Goal: Complete application form

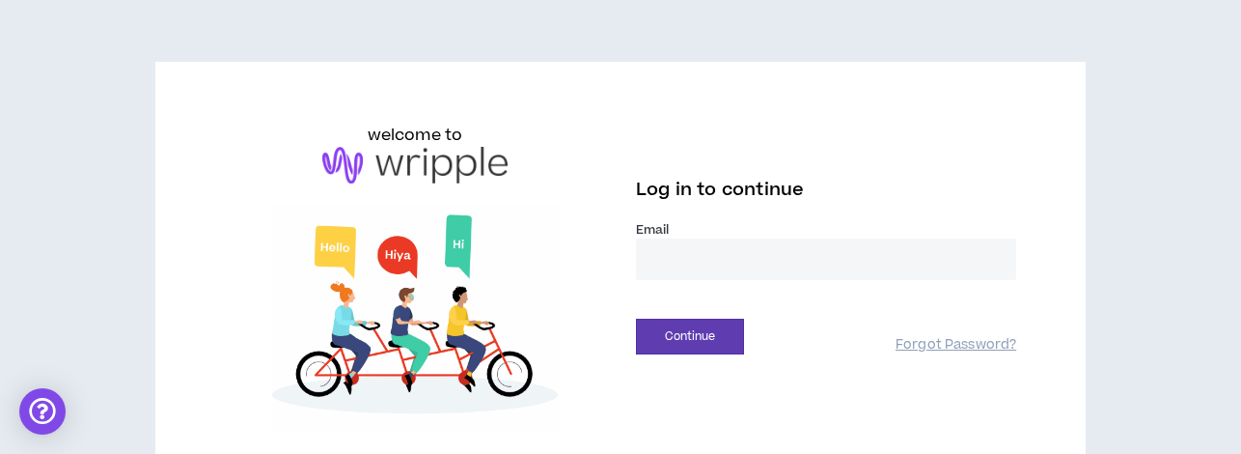
click at [738, 253] on input "email" at bounding box center [826, 259] width 380 height 42
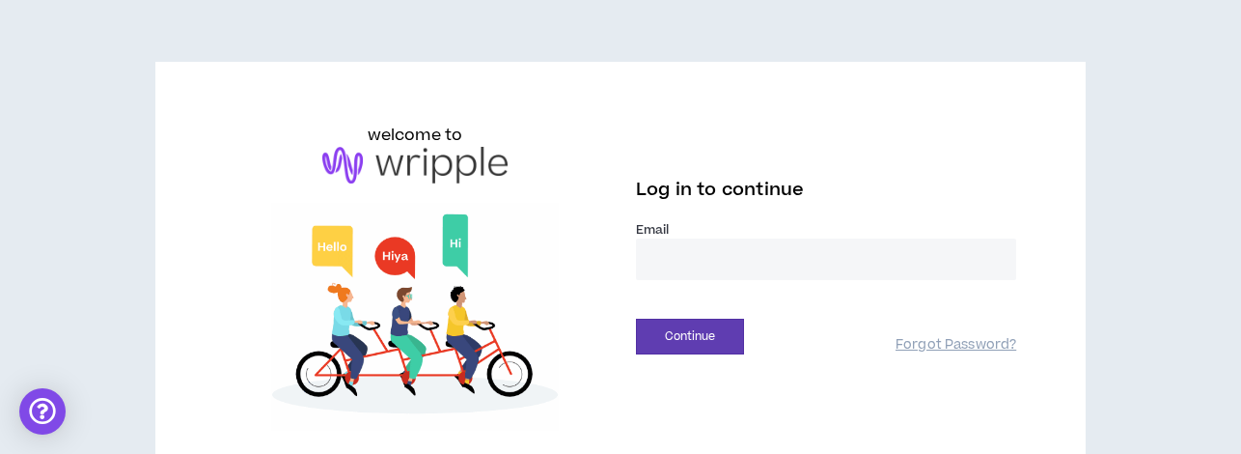
type input "**********"
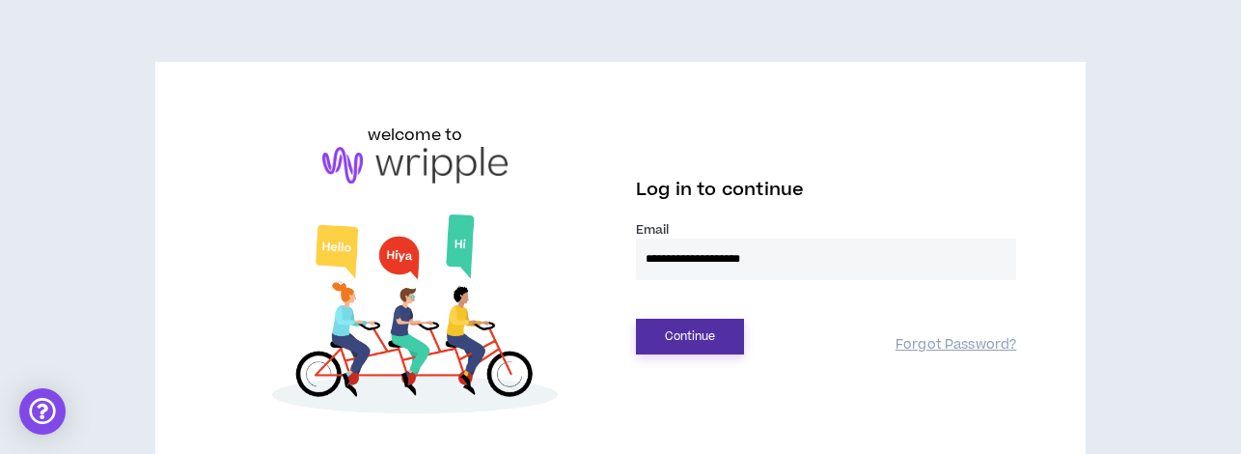
click at [704, 336] on button "Continue" at bounding box center [690, 337] width 108 height 36
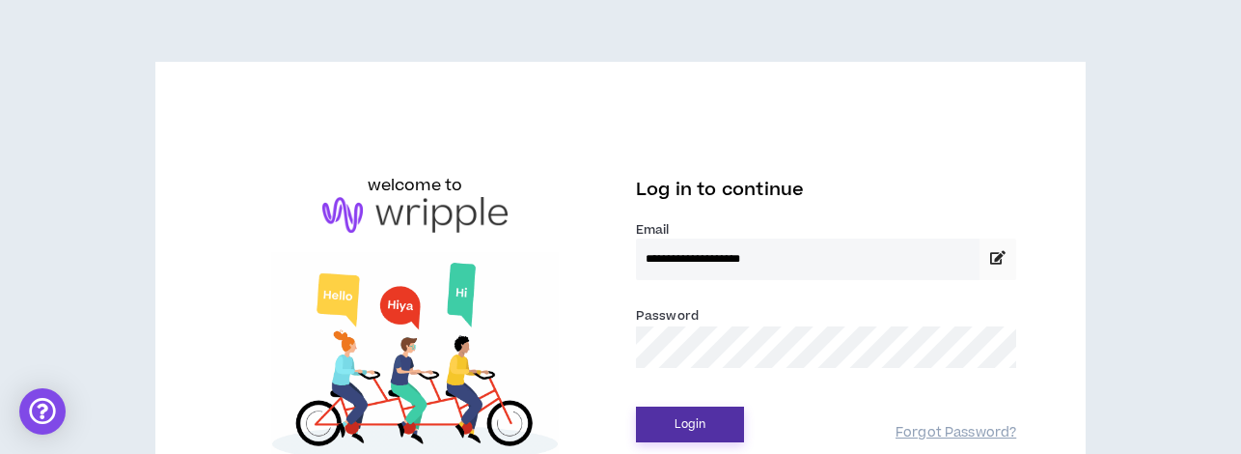
click at [695, 419] on button "Login" at bounding box center [690, 424] width 108 height 36
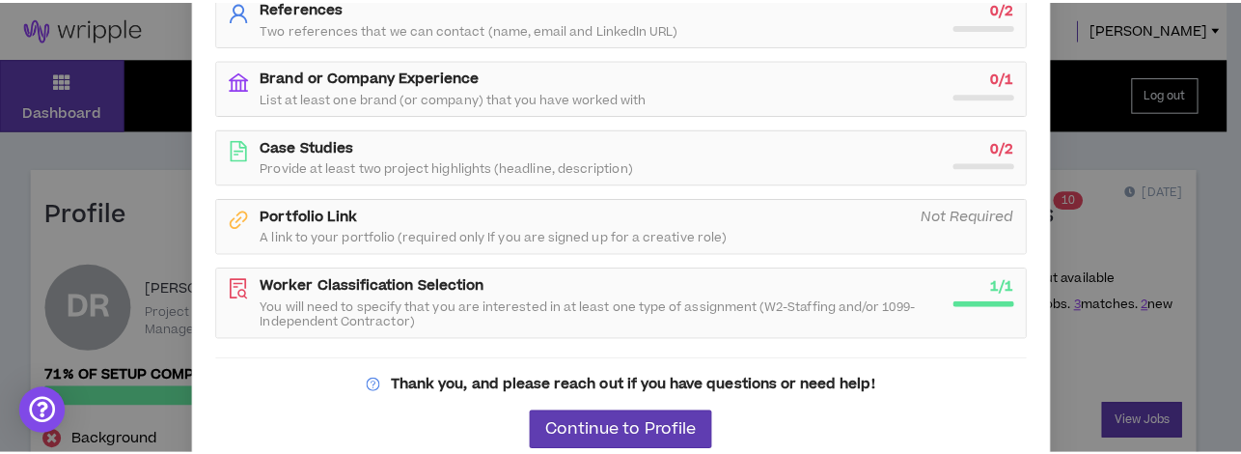
scroll to position [323, 0]
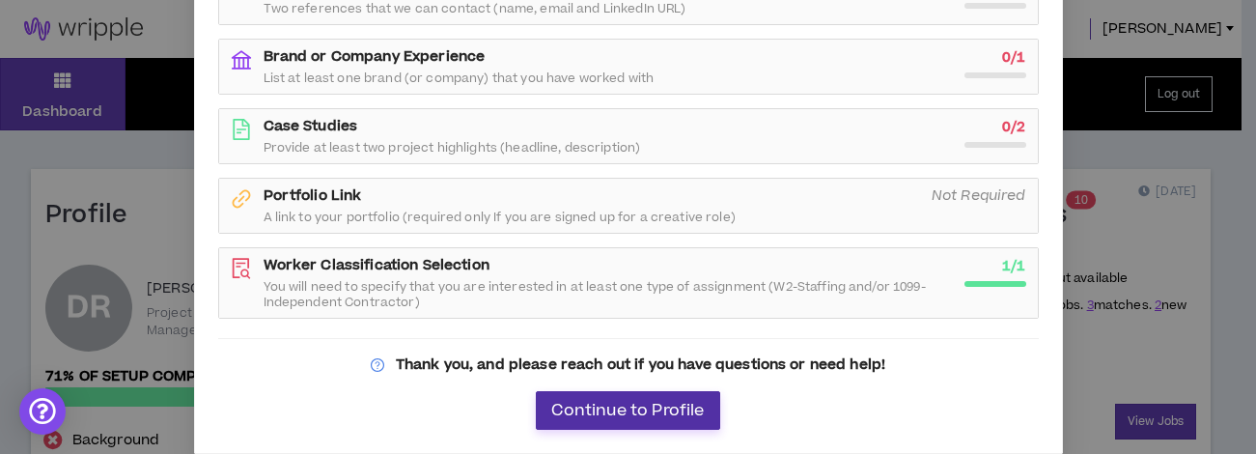
click at [623, 408] on span "Continue to Profile" at bounding box center [627, 411] width 153 height 18
